Goal: Find specific page/section: Find specific page/section

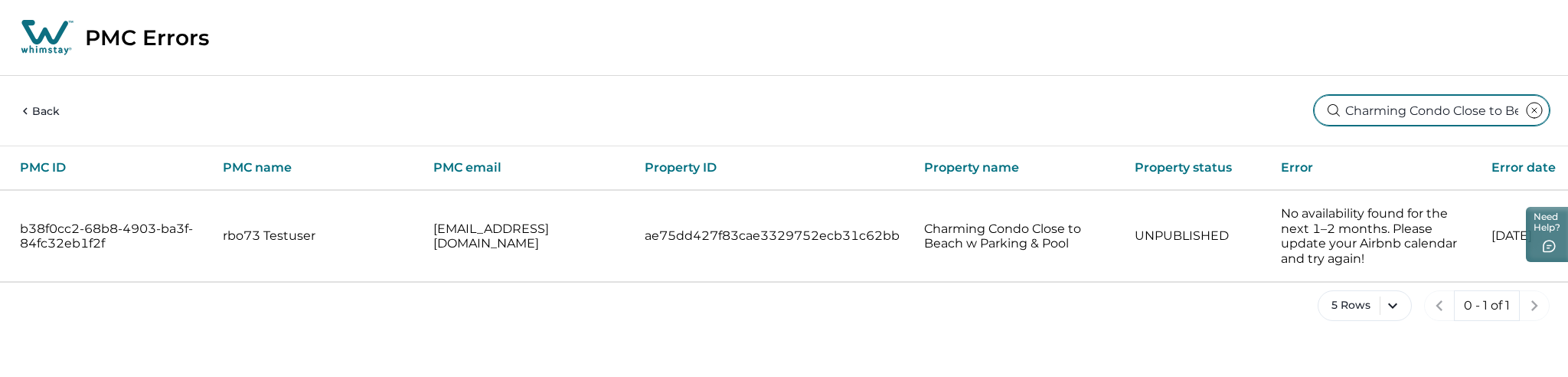
click at [1422, 121] on input "Charming Condo Close to Beach w" at bounding box center [1432, 110] width 236 height 31
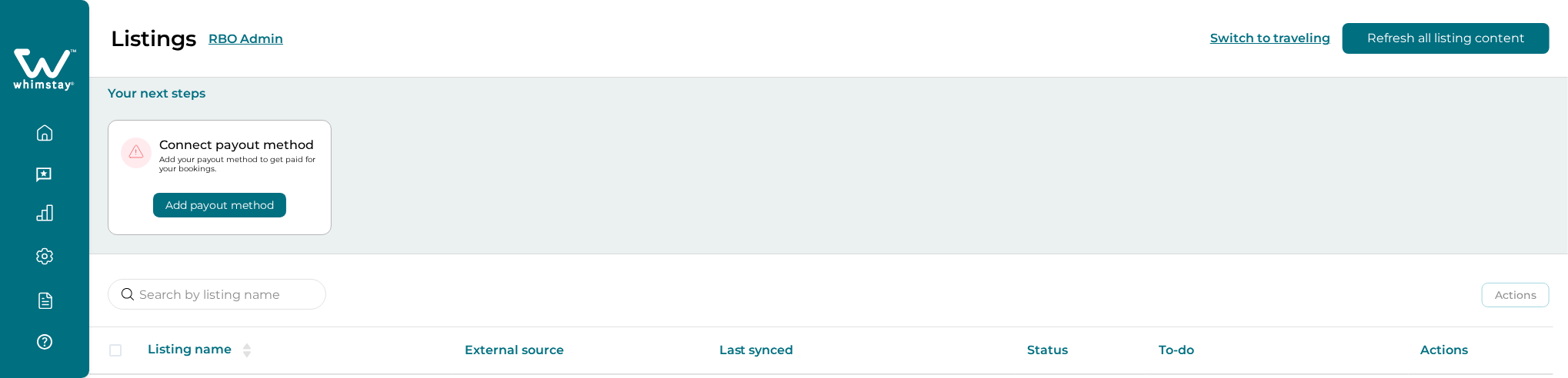
click at [240, 44] on button "RBO Admin" at bounding box center [246, 39] width 75 height 15
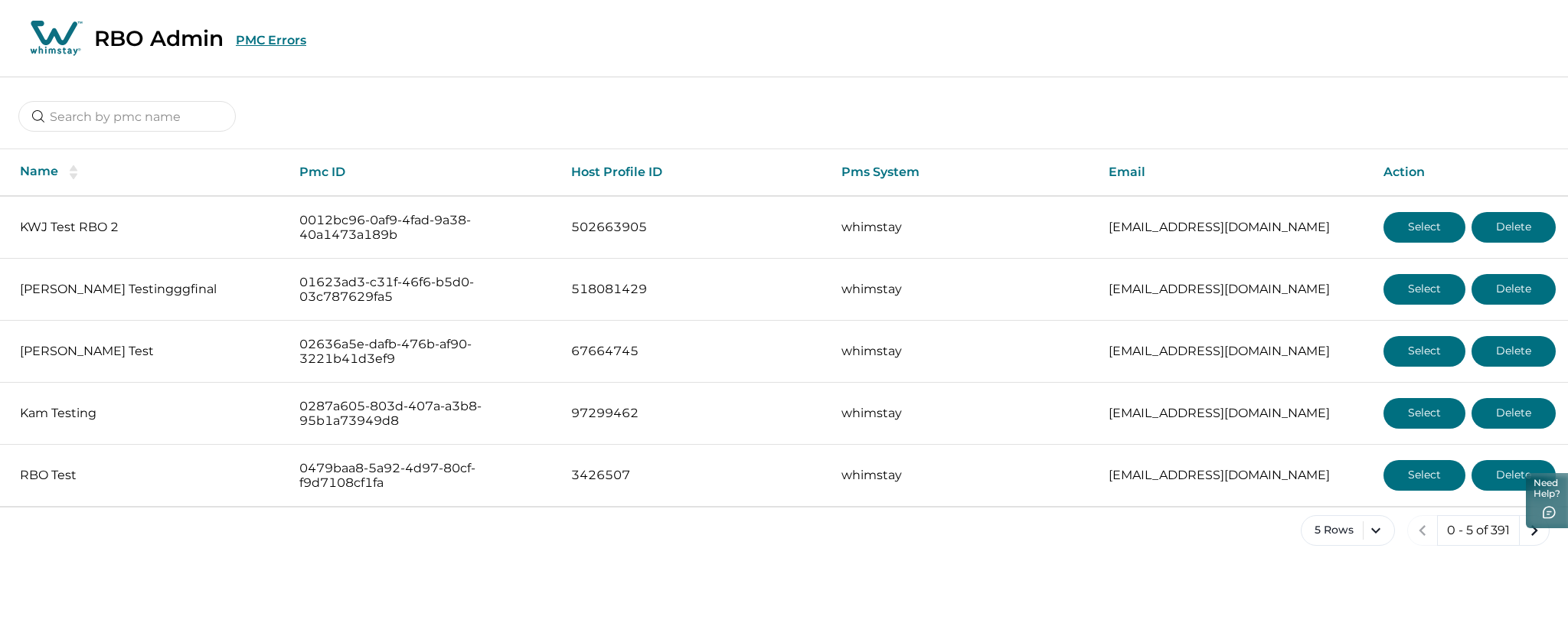
click at [263, 42] on button "PMC Errors" at bounding box center [271, 40] width 70 height 15
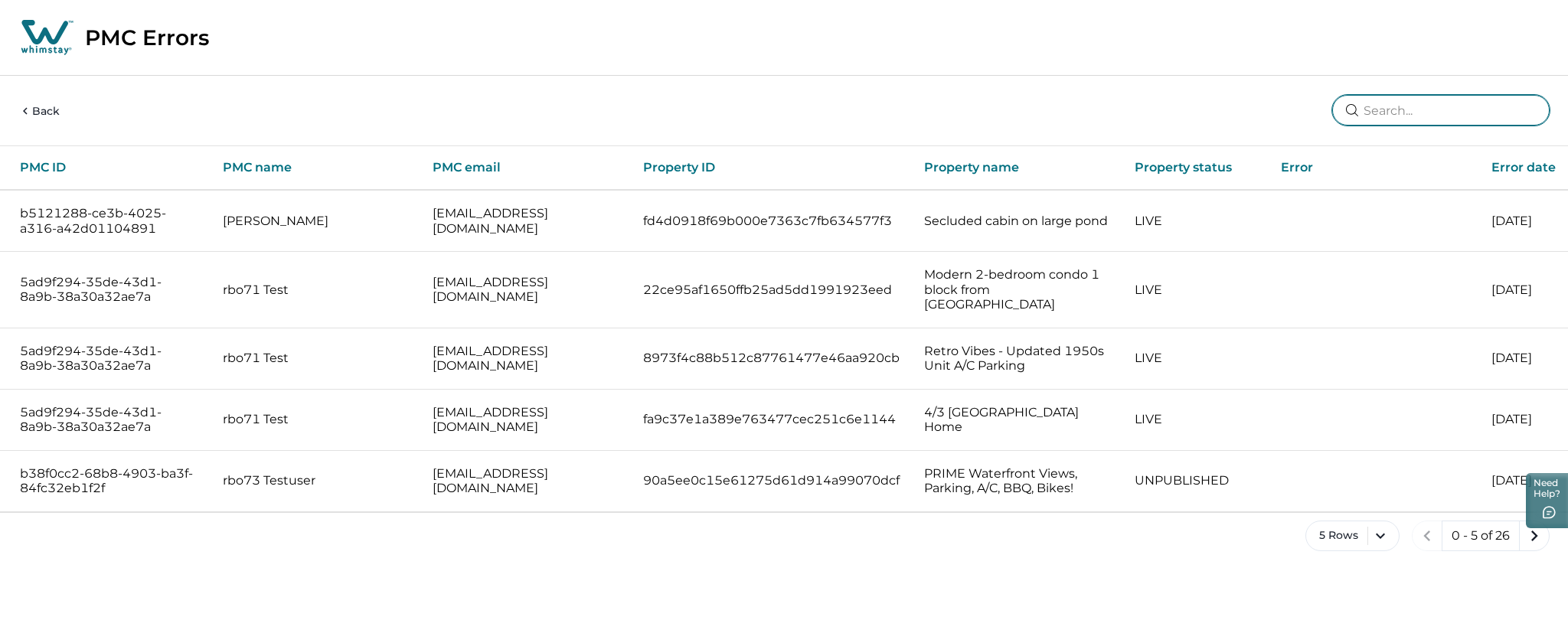
click at [1452, 115] on input at bounding box center [1441, 110] width 217 height 31
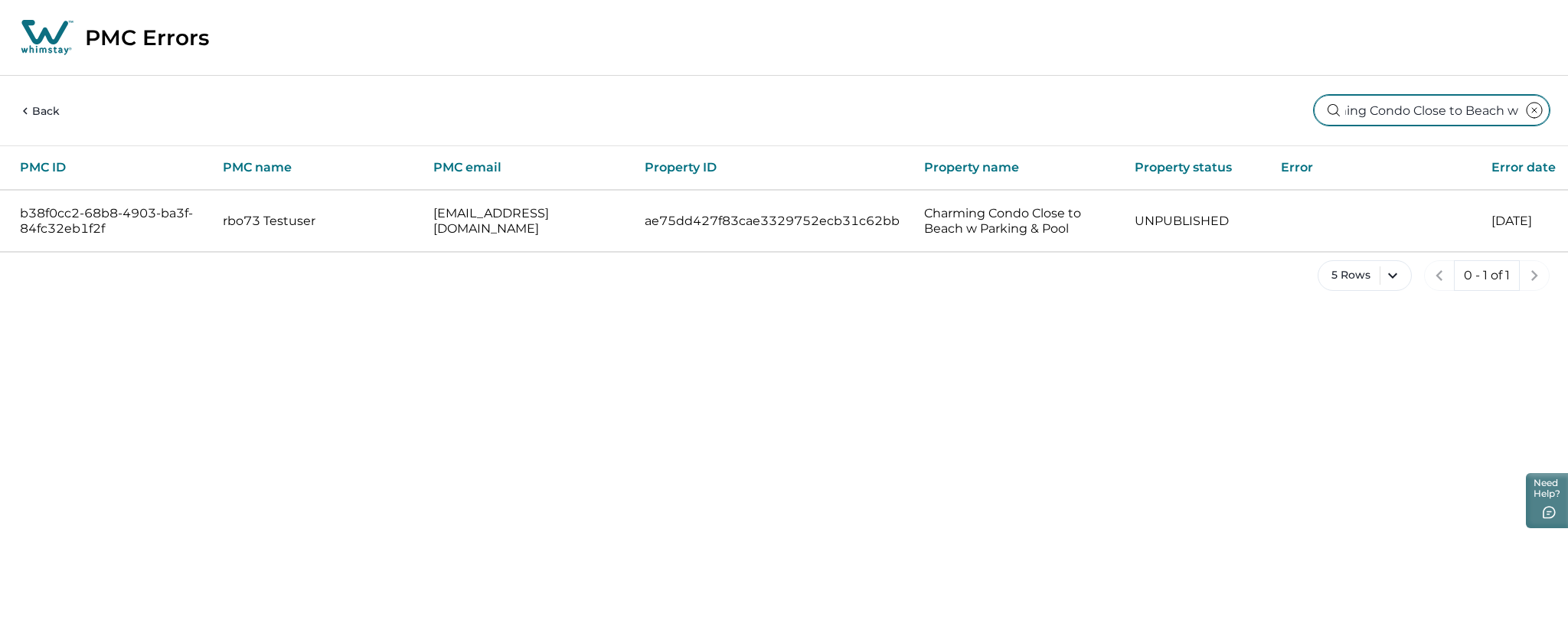
type input "Charming Condo Close to Beach w"
